Goal: Task Accomplishment & Management: Manage account settings

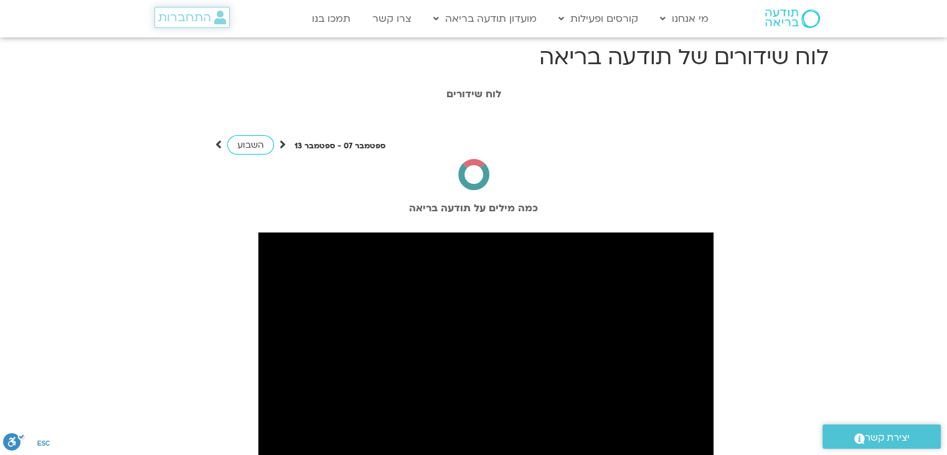
click at [210, 18] on span "התחברות" at bounding box center [184, 18] width 53 height 14
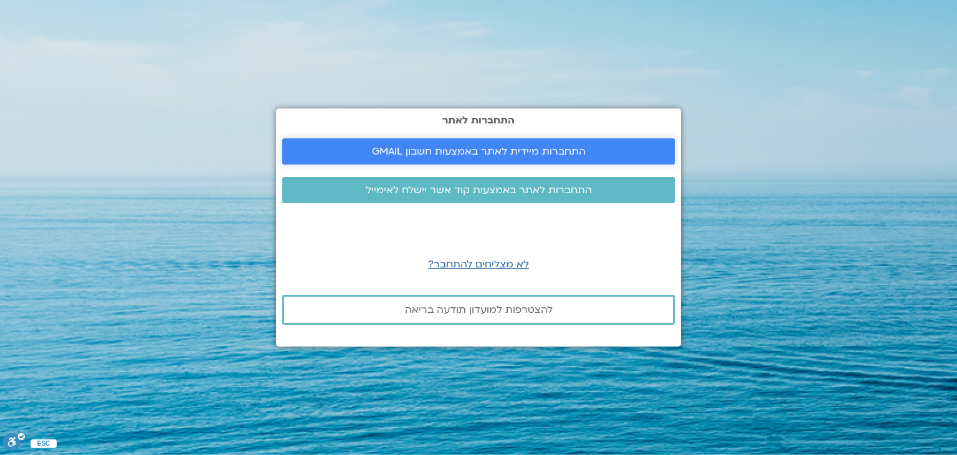
click at [588, 150] on span "התחברות מיידית לאתר באמצעות חשבון GMAIL" at bounding box center [478, 151] width 362 height 11
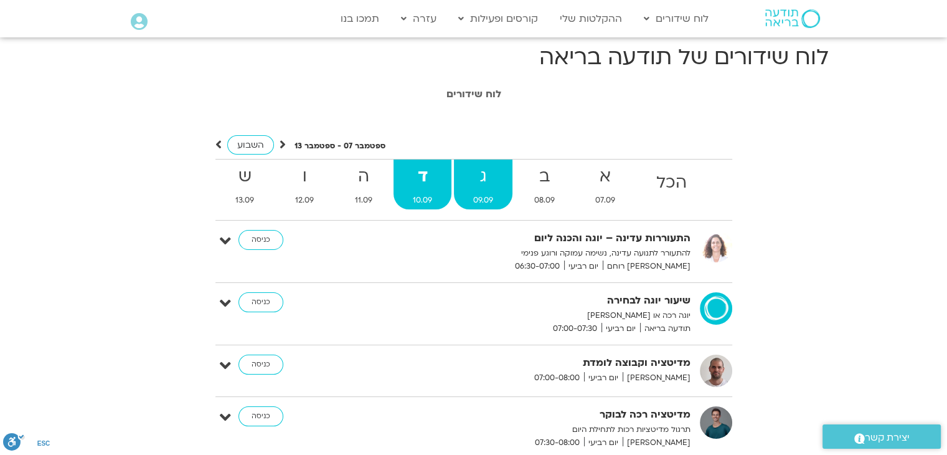
click at [486, 179] on strong "ג" at bounding box center [483, 177] width 59 height 28
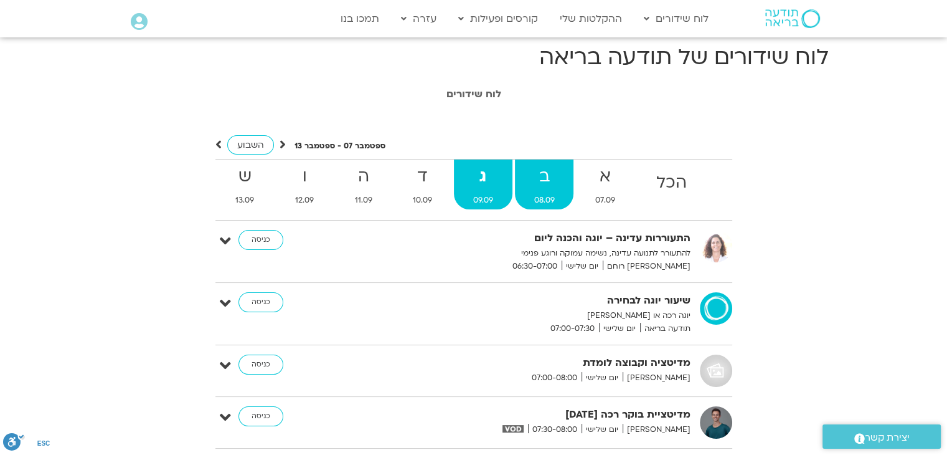
click at [539, 189] on strong "ב" at bounding box center [544, 177] width 59 height 28
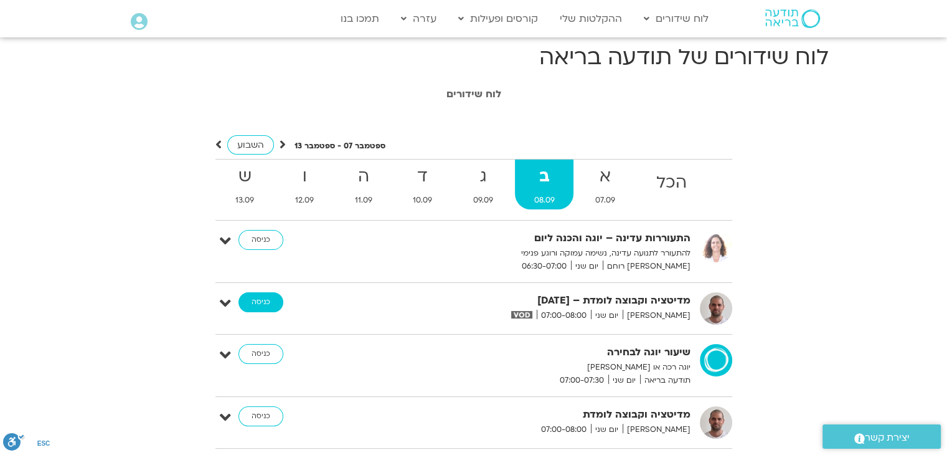
click at [252, 302] on link "כניסה" at bounding box center [261, 302] width 45 height 20
